Goal: Use online tool/utility: Utilize a website feature to perform a specific function

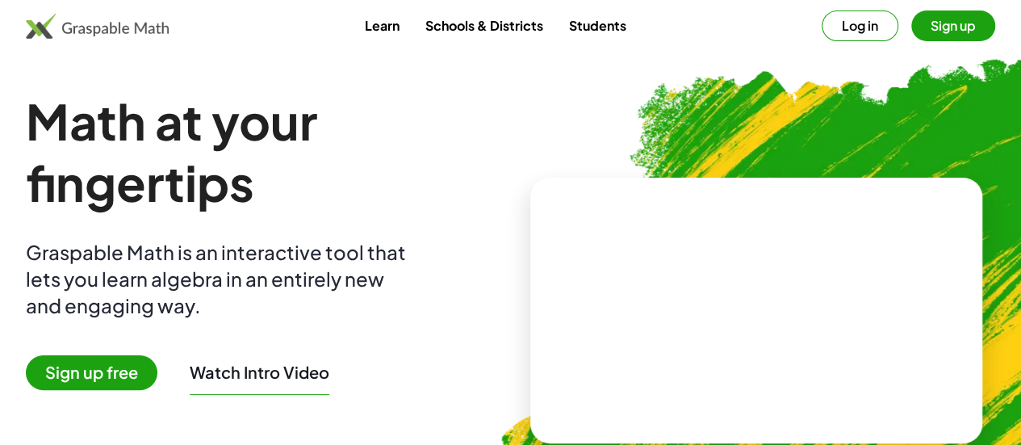
click at [598, 27] on link "Students" at bounding box center [597, 25] width 83 height 30
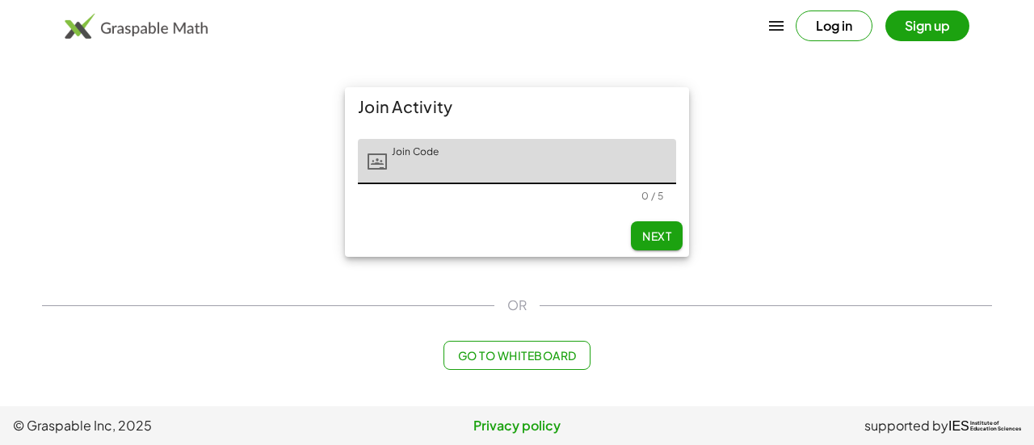
click at [501, 351] on span "Go to Whiteboard" at bounding box center [516, 355] width 119 height 15
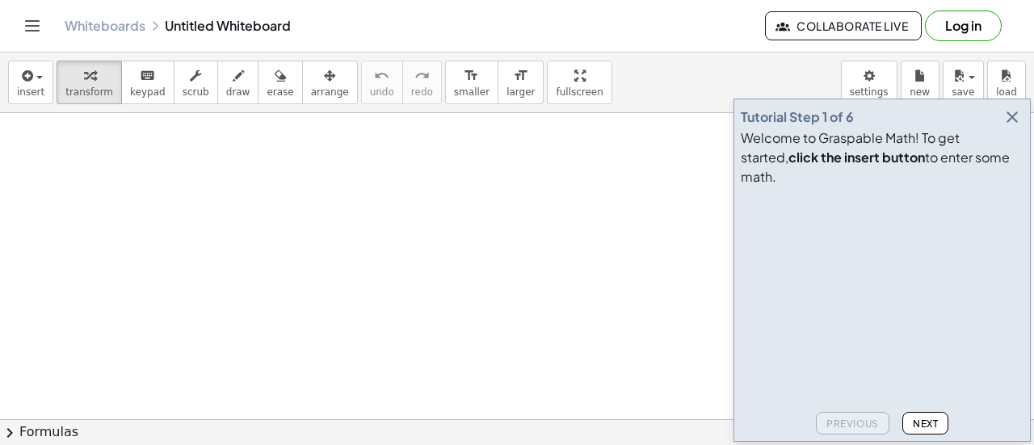
click at [1013, 127] on icon "button" at bounding box center [1011, 116] width 19 height 19
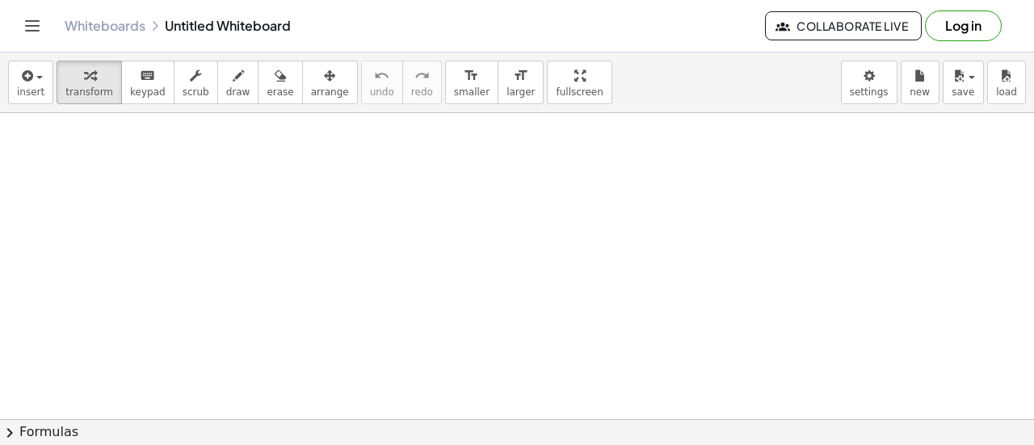
drag, startPoint x: 292, startPoint y: 177, endPoint x: 316, endPoint y: 196, distance: 30.4
click at [140, 72] on icon "keyboard" at bounding box center [147, 75] width 15 height 19
click at [90, 87] on span "transform" at bounding box center [89, 91] width 48 height 11
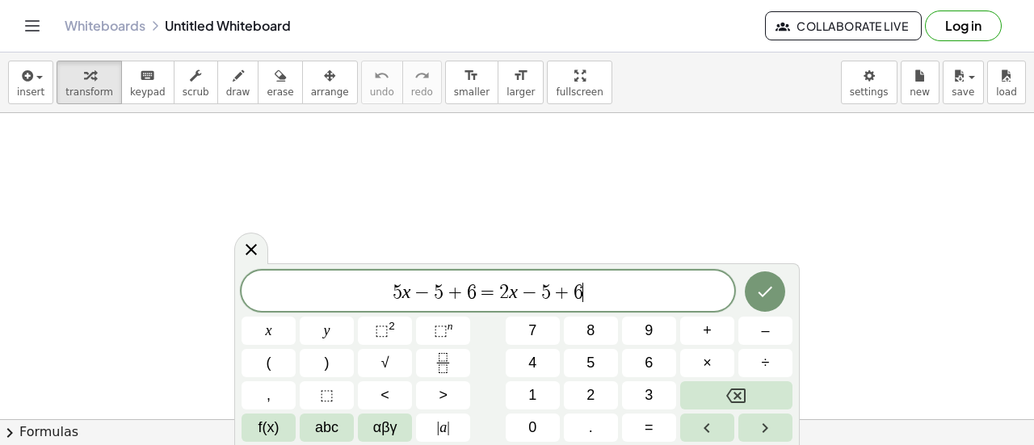
click at [769, 284] on icon "Done" at bounding box center [764, 291] width 19 height 19
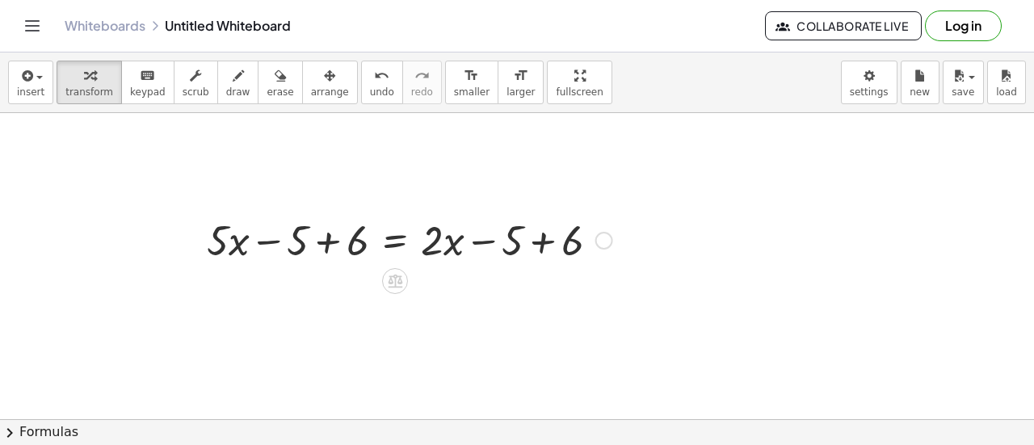
click at [326, 243] on div at bounding box center [410, 239] width 422 height 55
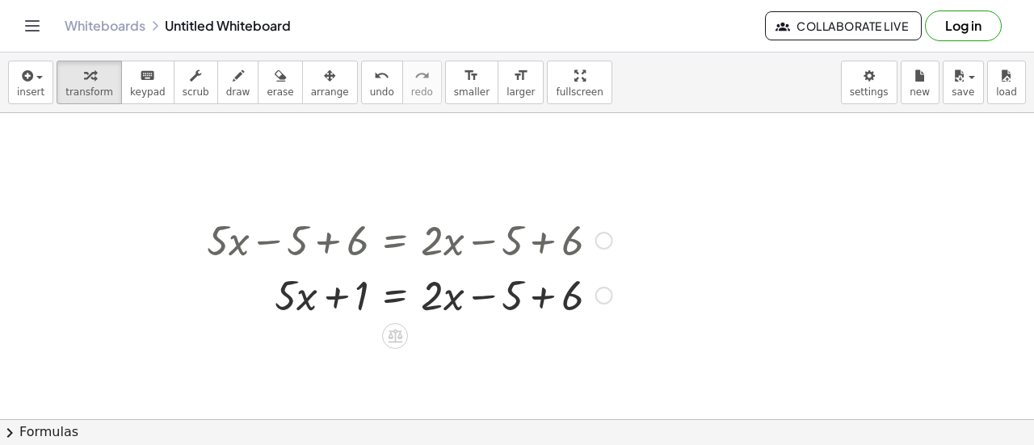
click at [331, 295] on div at bounding box center [410, 293] width 422 height 55
click at [401, 295] on div at bounding box center [410, 293] width 422 height 55
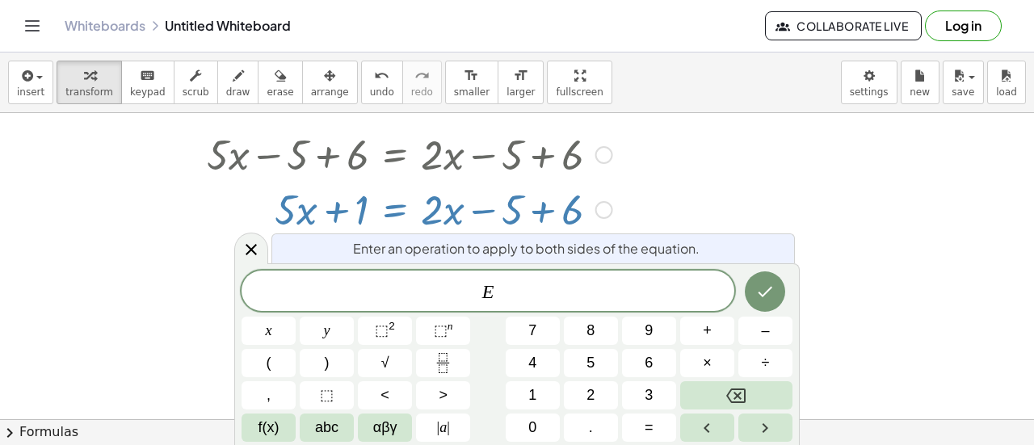
scroll to position [86, 0]
click at [885, 283] on div at bounding box center [517, 386] width 1034 height 719
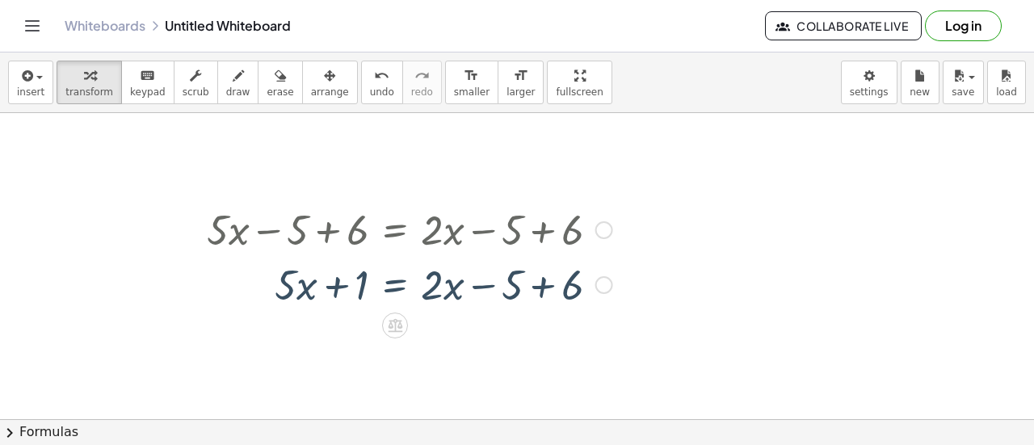
scroll to position [0, 0]
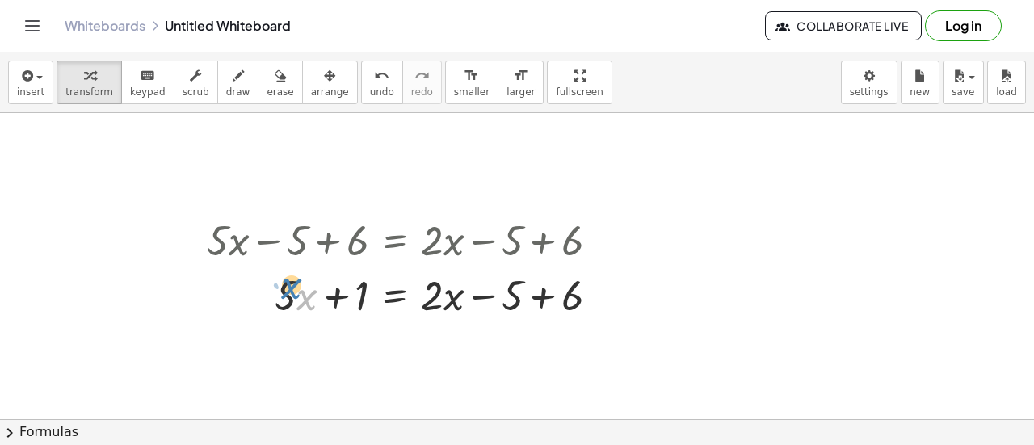
drag, startPoint x: 300, startPoint y: 298, endPoint x: 273, endPoint y: 289, distance: 28.9
click at [273, 289] on div at bounding box center [410, 293] width 422 height 55
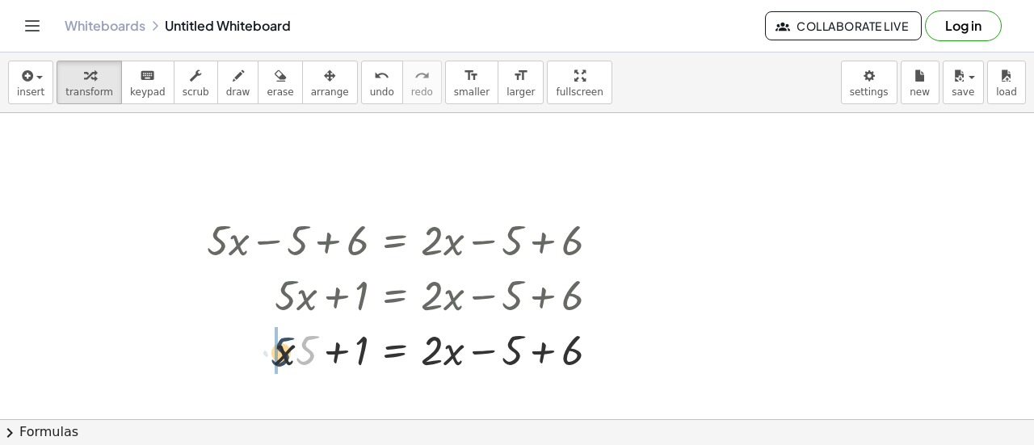
drag, startPoint x: 305, startPoint y: 342, endPoint x: 279, endPoint y: 343, distance: 25.9
click at [279, 343] on div at bounding box center [410, 348] width 422 height 55
drag, startPoint x: 304, startPoint y: 349, endPoint x: 304, endPoint y: 290, distance: 59.0
click at [283, 340] on div at bounding box center [410, 348] width 422 height 55
click at [401, 388] on icon at bounding box center [395, 391] width 15 height 14
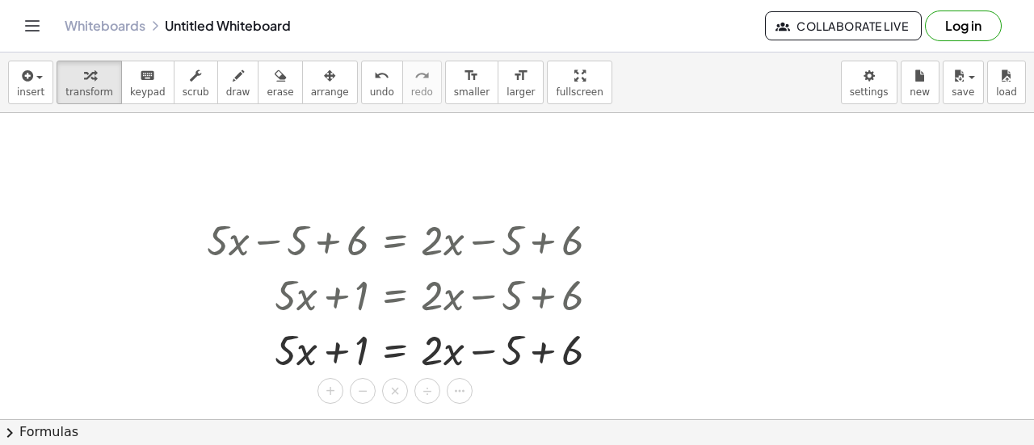
click at [391, 387] on icon at bounding box center [395, 391] width 15 height 14
click at [390, 387] on span "×" at bounding box center [395, 391] width 10 height 23
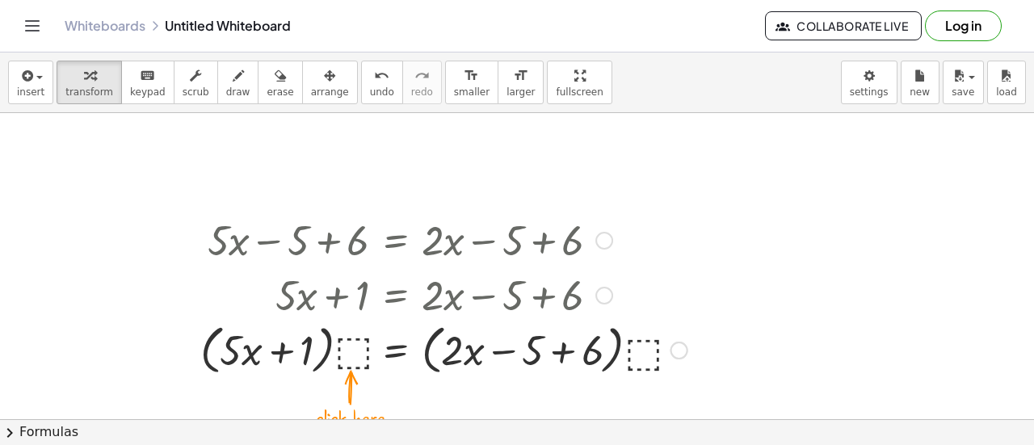
click at [355, 351] on div at bounding box center [443, 348] width 503 height 61
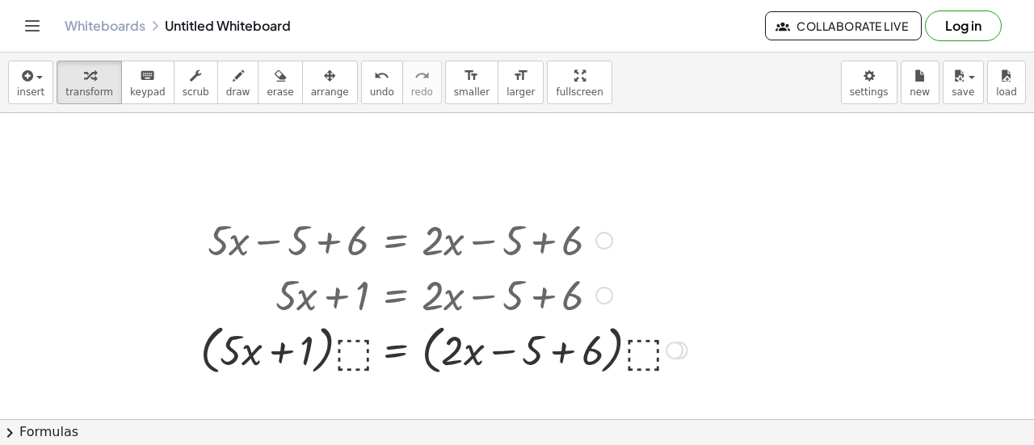
click at [325, 345] on div at bounding box center [443, 348] width 503 height 61
click at [334, 297] on div at bounding box center [443, 293] width 503 height 55
drag, startPoint x: 301, startPoint y: 346, endPoint x: 309, endPoint y: 347, distance: 8.1
click at [309, 347] on div at bounding box center [443, 348] width 503 height 61
click at [468, 360] on div at bounding box center [443, 348] width 503 height 61
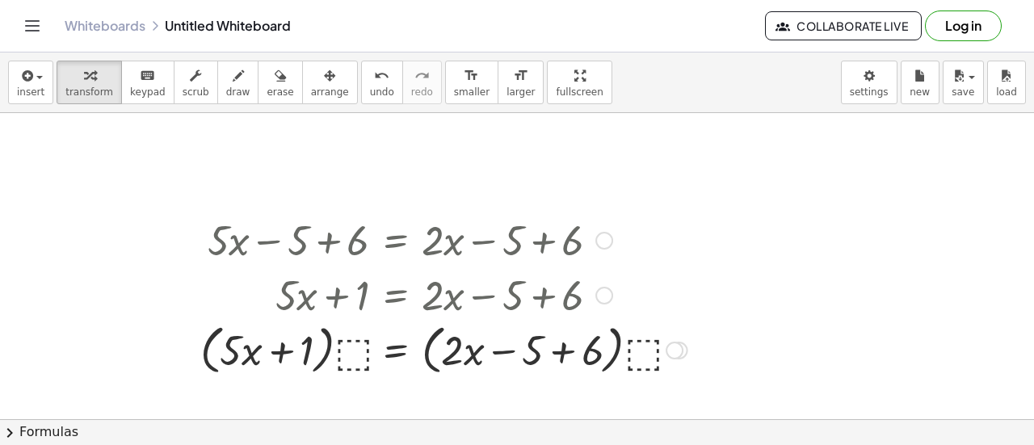
click at [678, 342] on div at bounding box center [674, 351] width 18 height 18
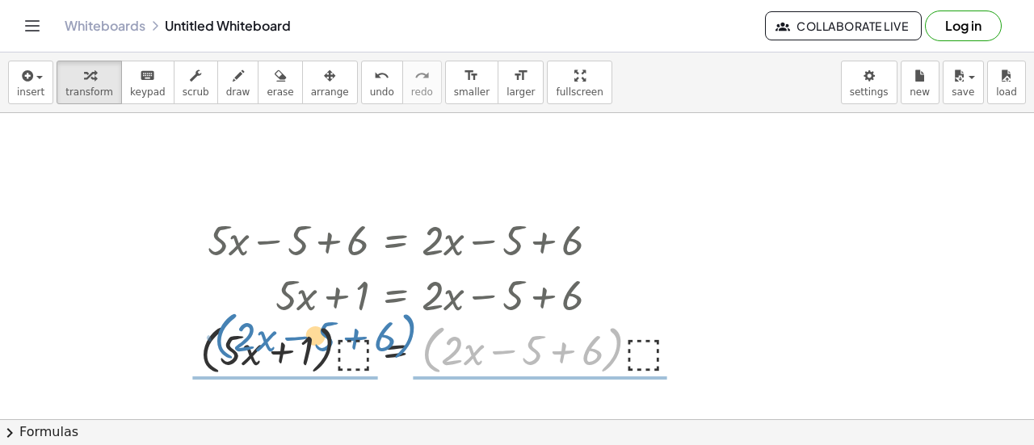
drag, startPoint x: 615, startPoint y: 334, endPoint x: 406, endPoint y: 335, distance: 208.3
click at [406, 335] on div at bounding box center [443, 348] width 503 height 61
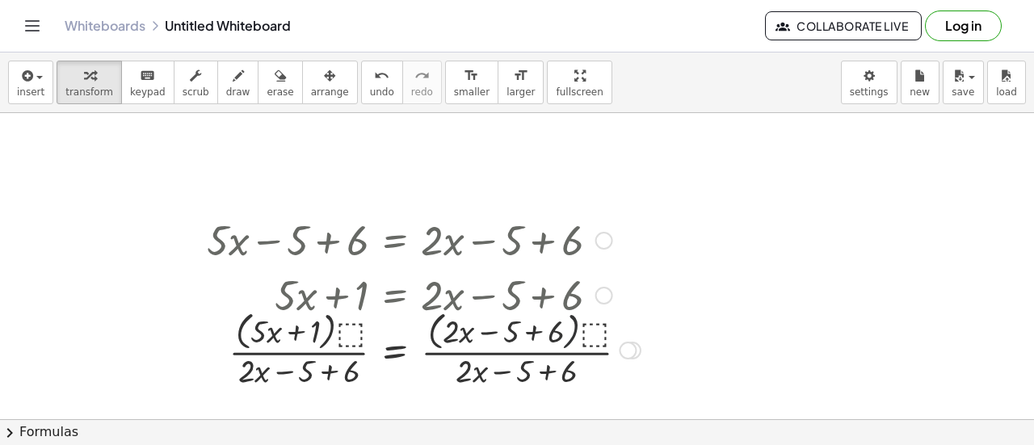
click at [571, 324] on div at bounding box center [424, 349] width 450 height 86
click at [370, 86] on span "undo" at bounding box center [382, 91] width 24 height 11
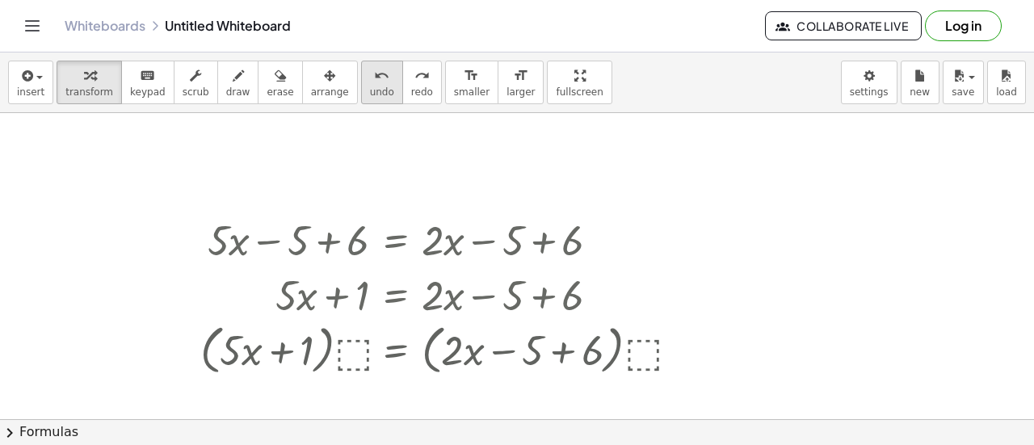
click at [370, 86] on span "undo" at bounding box center [382, 91] width 24 height 11
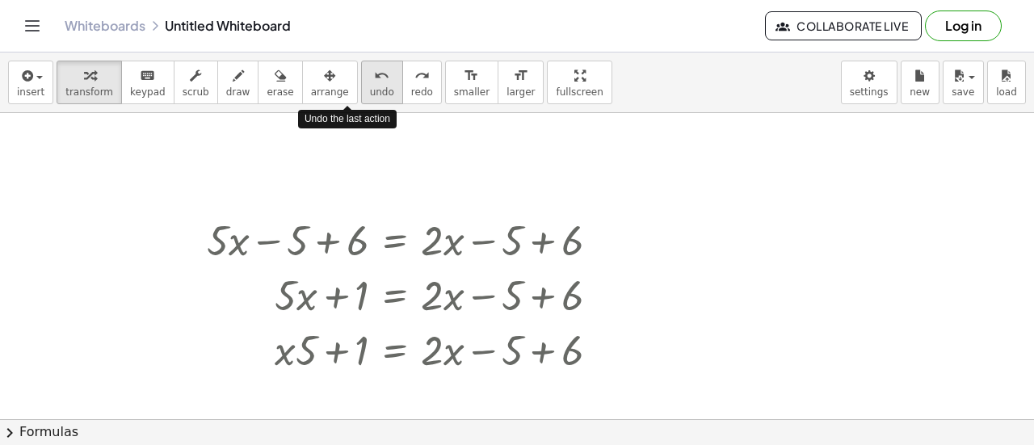
click at [370, 86] on span "undo" at bounding box center [382, 91] width 24 height 11
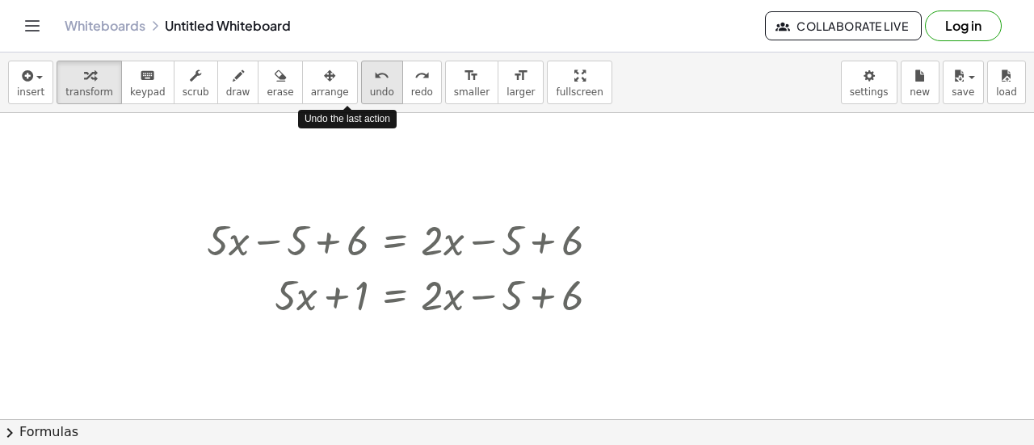
click at [370, 86] on span "undo" at bounding box center [382, 91] width 24 height 11
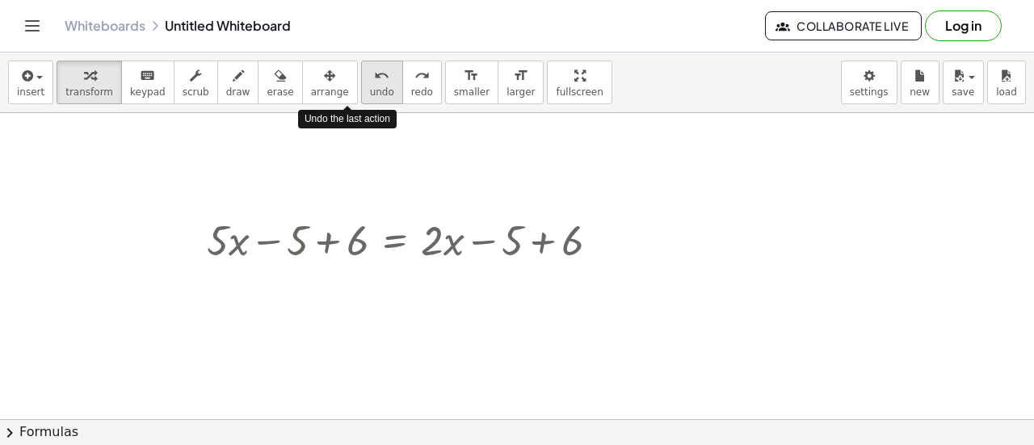
click at [370, 86] on span "undo" at bounding box center [382, 91] width 24 height 11
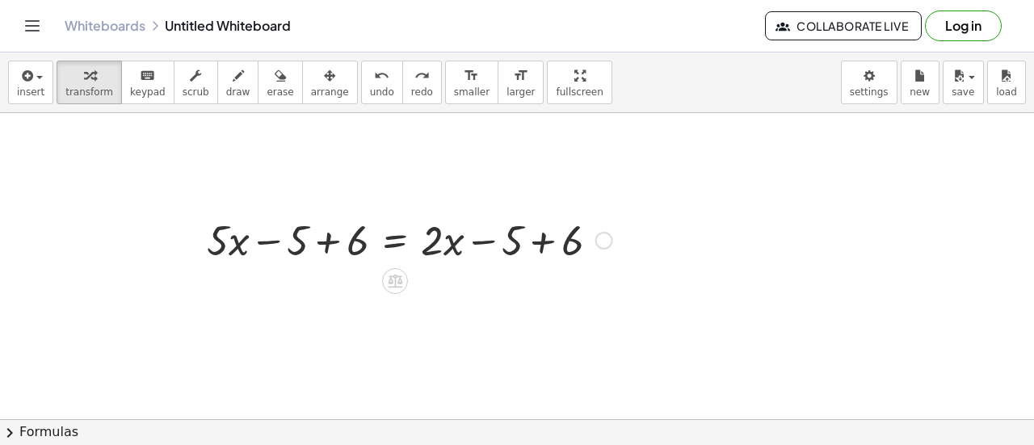
click at [320, 245] on div at bounding box center [410, 239] width 422 height 55
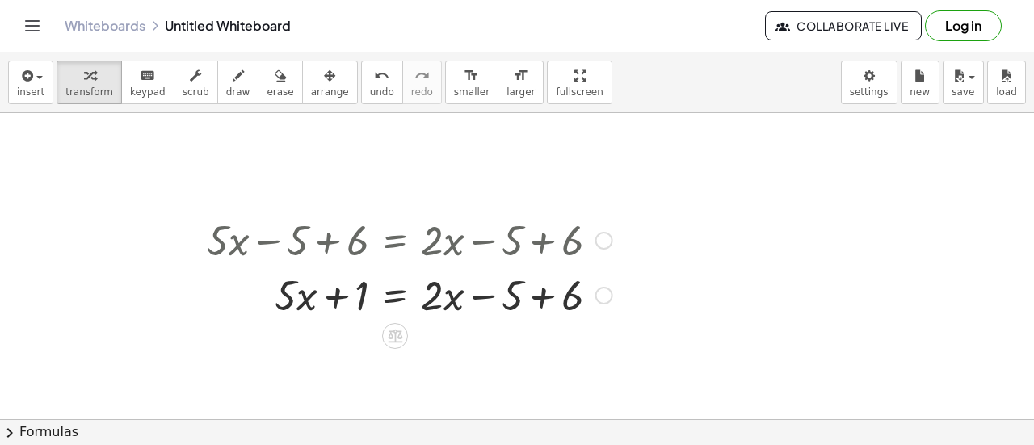
click at [547, 295] on div at bounding box center [410, 293] width 422 height 55
drag, startPoint x: 333, startPoint y: 296, endPoint x: 469, endPoint y: 301, distance: 135.8
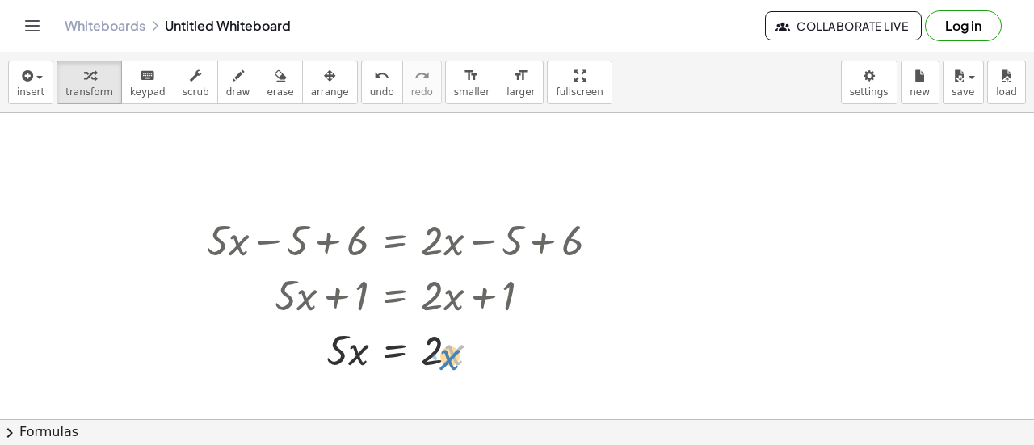
click at [448, 358] on div at bounding box center [410, 348] width 422 height 55
click at [430, 350] on div at bounding box center [410, 348] width 422 height 55
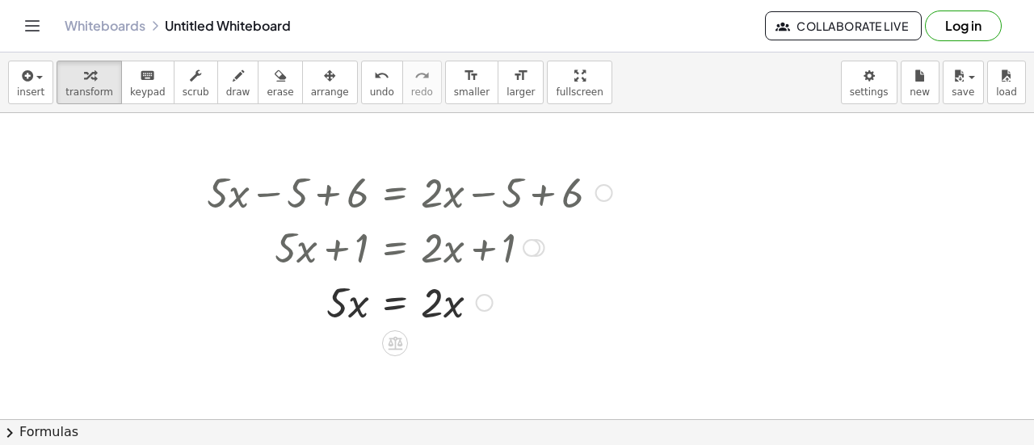
scroll to position [52, 0]
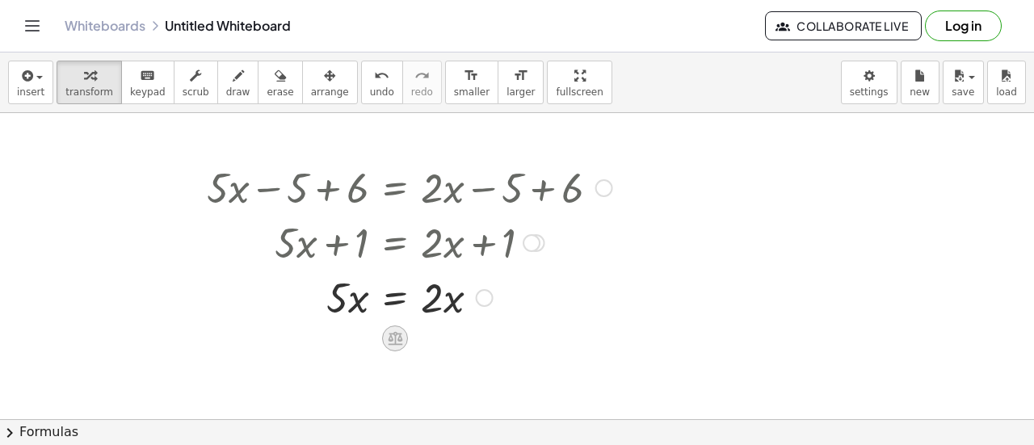
click at [397, 337] on icon at bounding box center [395, 339] width 15 height 14
click at [589, 387] on div at bounding box center [517, 420] width 1034 height 719
click at [370, 92] on span "undo" at bounding box center [382, 91] width 24 height 11
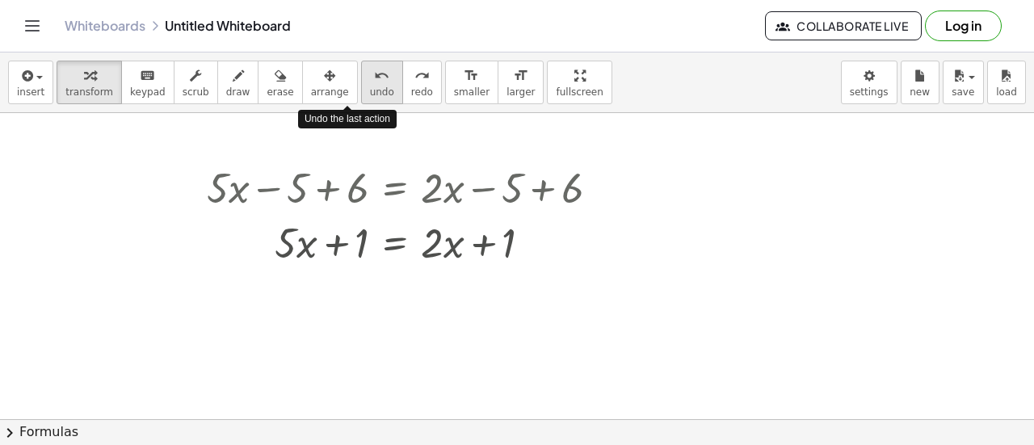
click at [370, 92] on span "undo" at bounding box center [382, 91] width 24 height 11
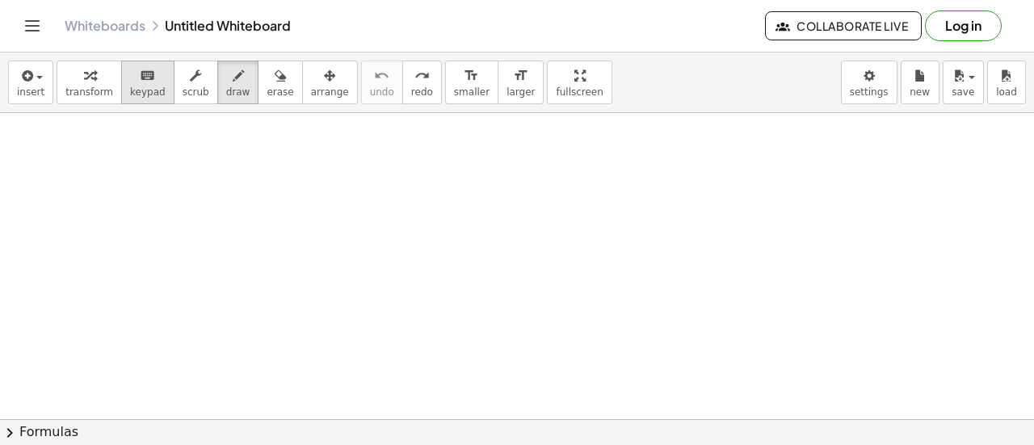
click at [140, 82] on icon "keyboard" at bounding box center [147, 75] width 15 height 19
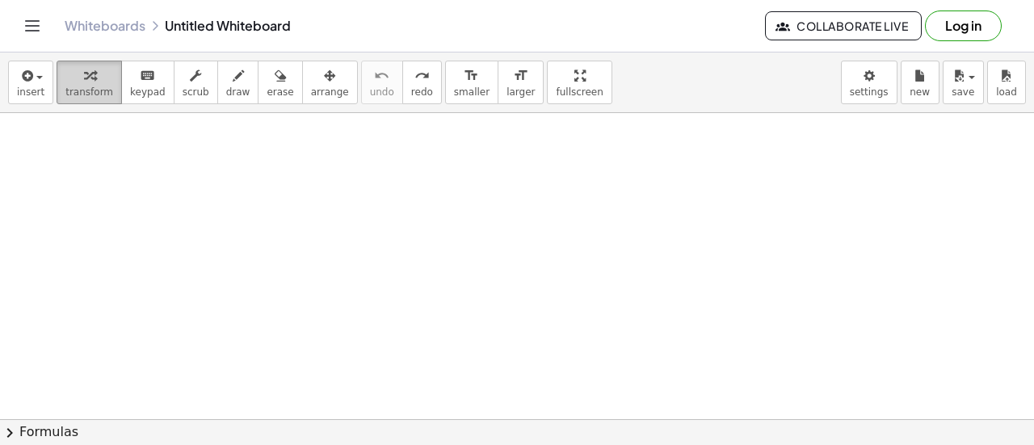
click at [84, 83] on icon "button" at bounding box center [89, 75] width 11 height 19
click at [237, 243] on div at bounding box center [517, 420] width 1034 height 719
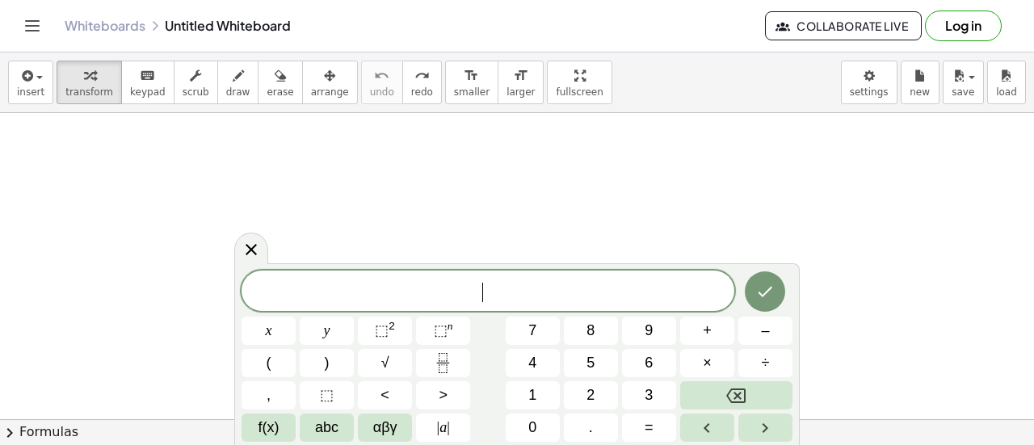
click at [338, 279] on div "* ​" at bounding box center [487, 291] width 493 height 40
click at [766, 293] on icon "Done" at bounding box center [765, 292] width 15 height 10
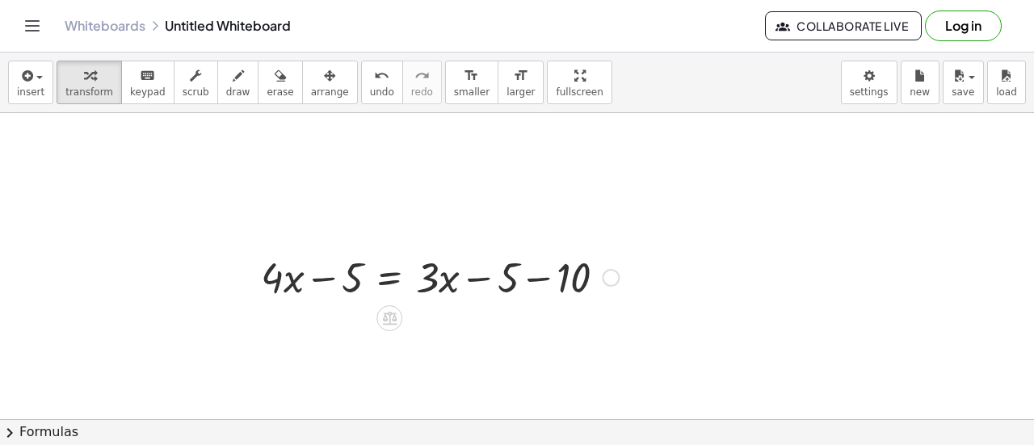
click at [322, 278] on div at bounding box center [440, 276] width 374 height 55
click at [481, 276] on div at bounding box center [440, 276] width 374 height 55
click at [538, 279] on div at bounding box center [440, 276] width 374 height 55
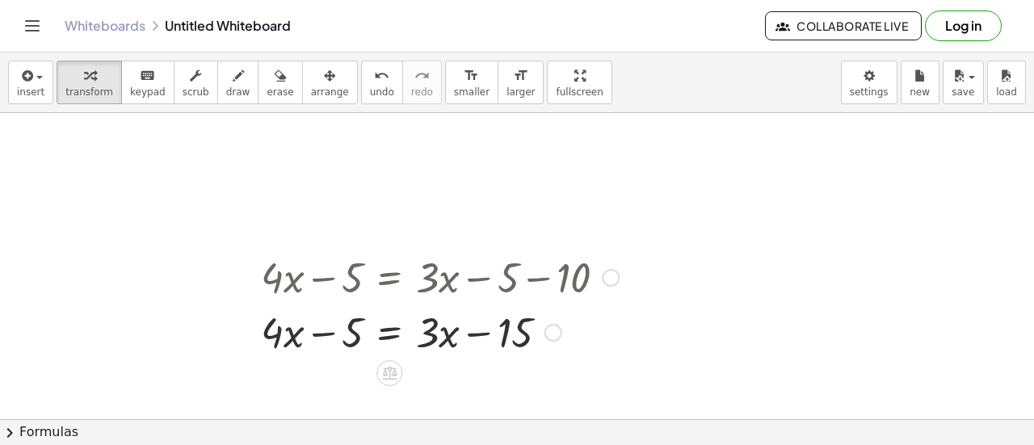
click at [319, 331] on div at bounding box center [440, 331] width 374 height 55
click at [475, 336] on div at bounding box center [440, 331] width 374 height 55
click at [434, 331] on div at bounding box center [440, 331] width 374 height 55
click at [426, 325] on div at bounding box center [440, 331] width 374 height 55
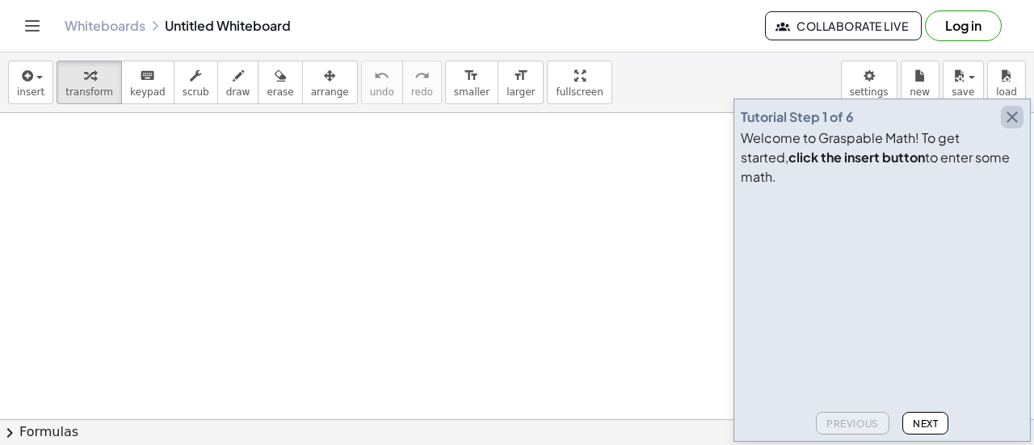
click at [1011, 127] on icon "button" at bounding box center [1011, 116] width 19 height 19
